Goal: Find specific page/section

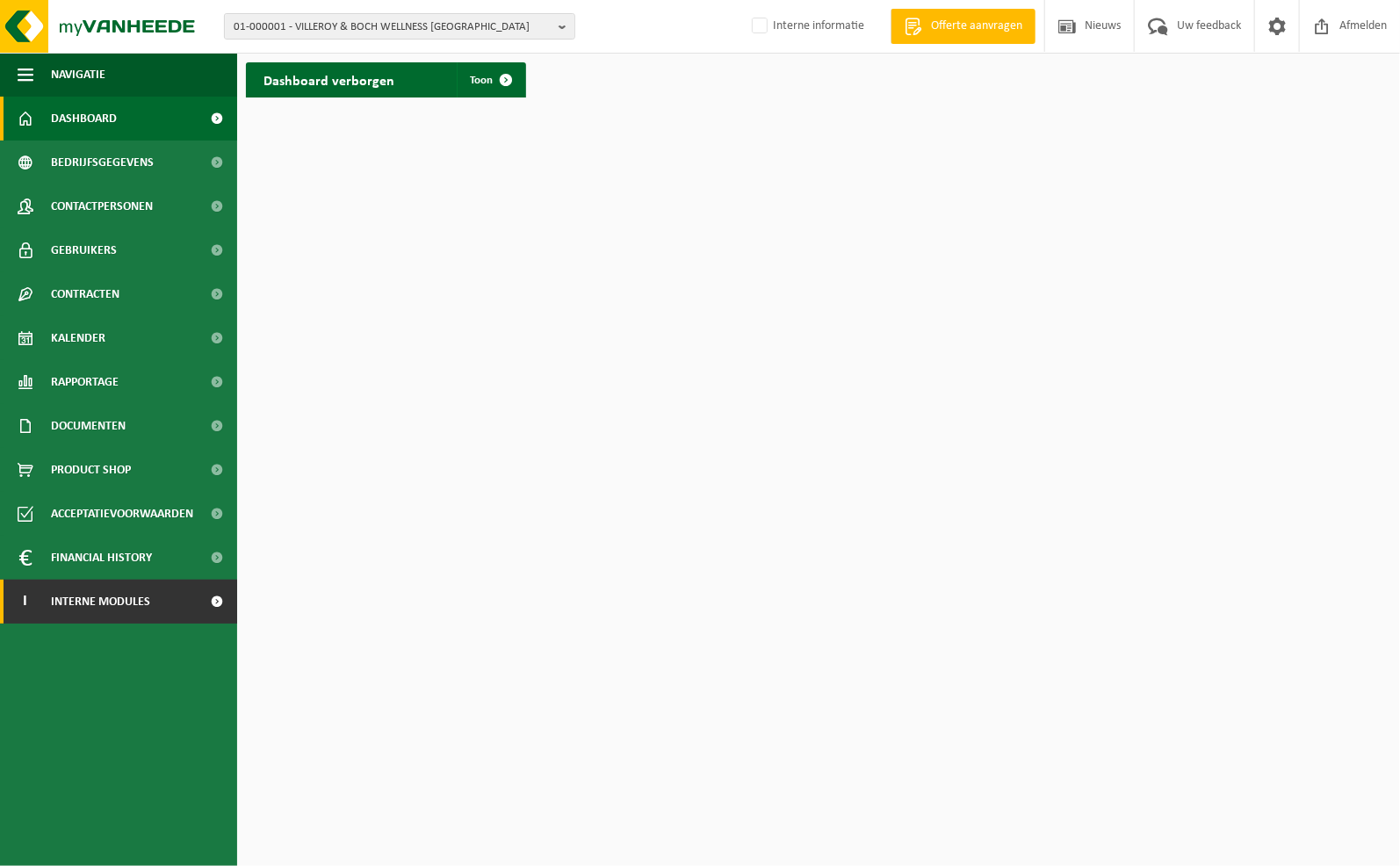
click at [217, 598] on span at bounding box center [217, 600] width 40 height 43
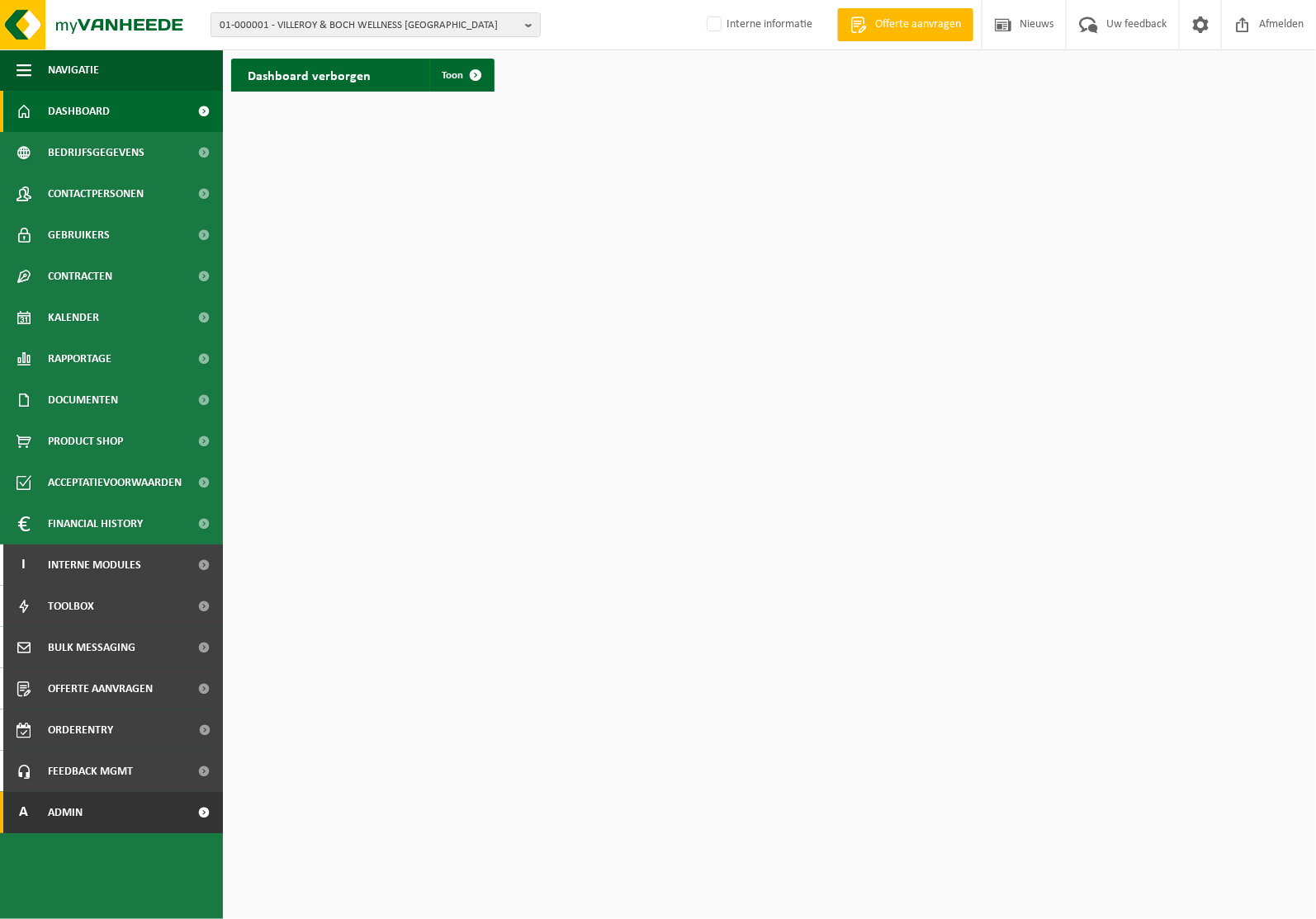
click at [158, 810] on link "A Admin" at bounding box center [111, 812] width 223 height 41
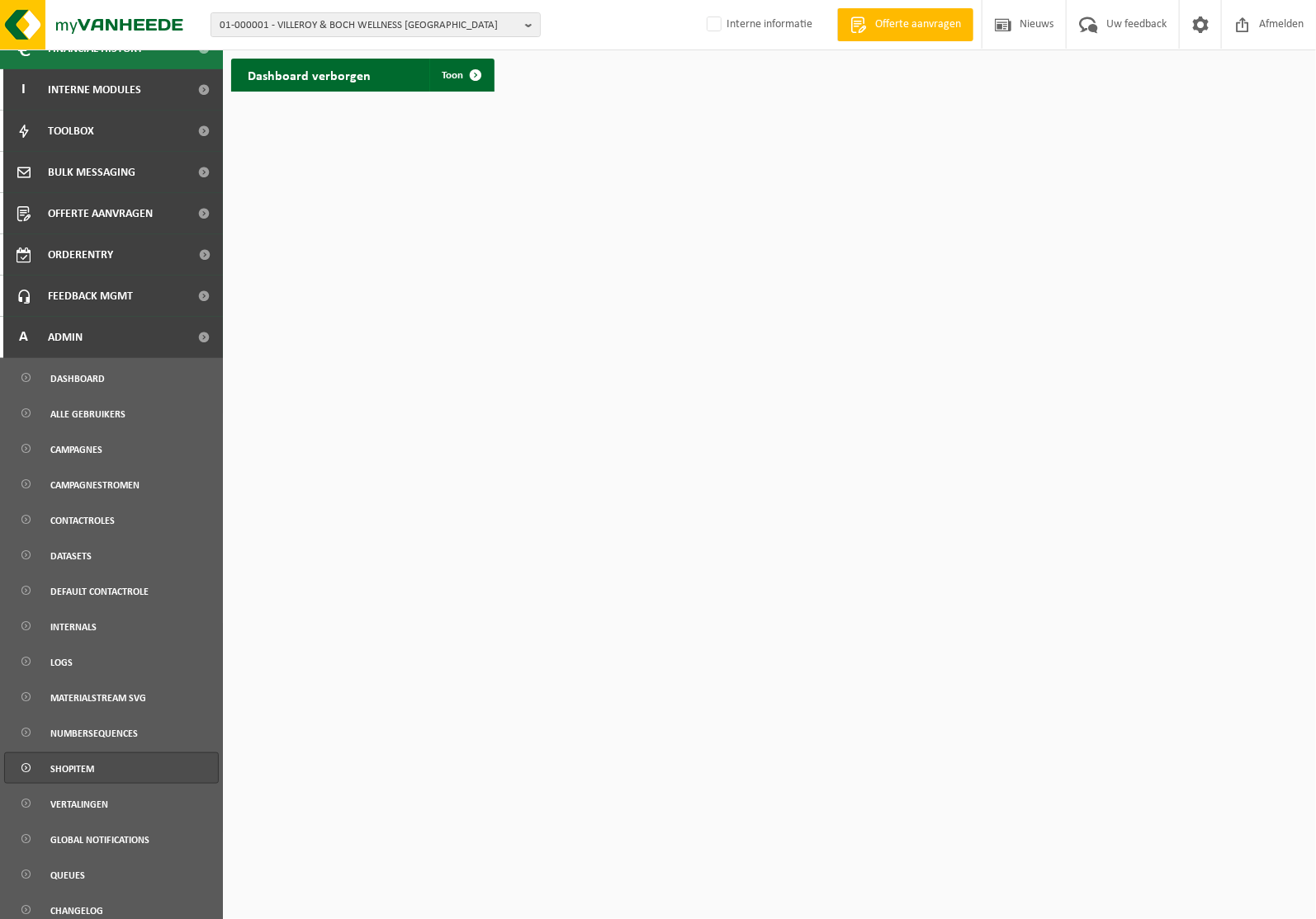
scroll to position [485, 0]
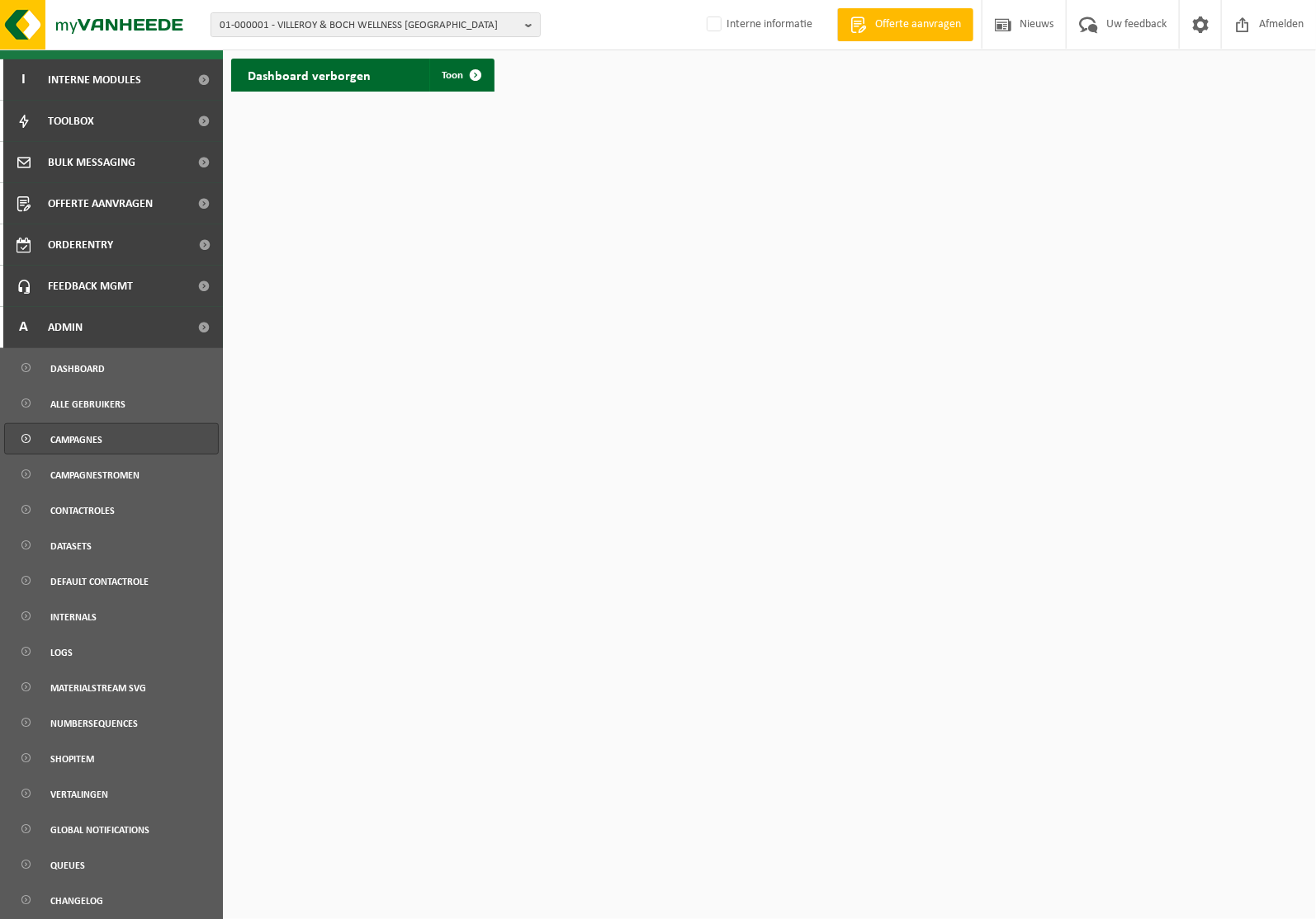
click at [95, 433] on span "Campagnes" at bounding box center [77, 440] width 52 height 31
